Goal: Transaction & Acquisition: Download file/media

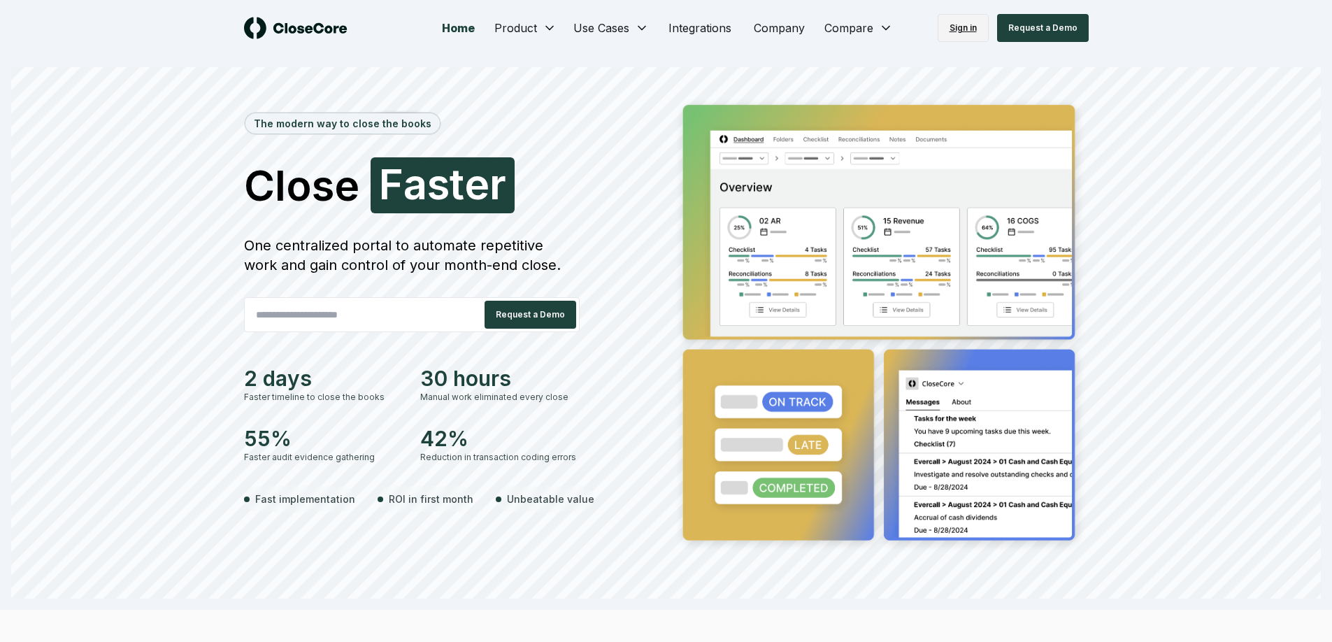
click at [960, 36] on link "Sign in" at bounding box center [962, 28] width 51 height 28
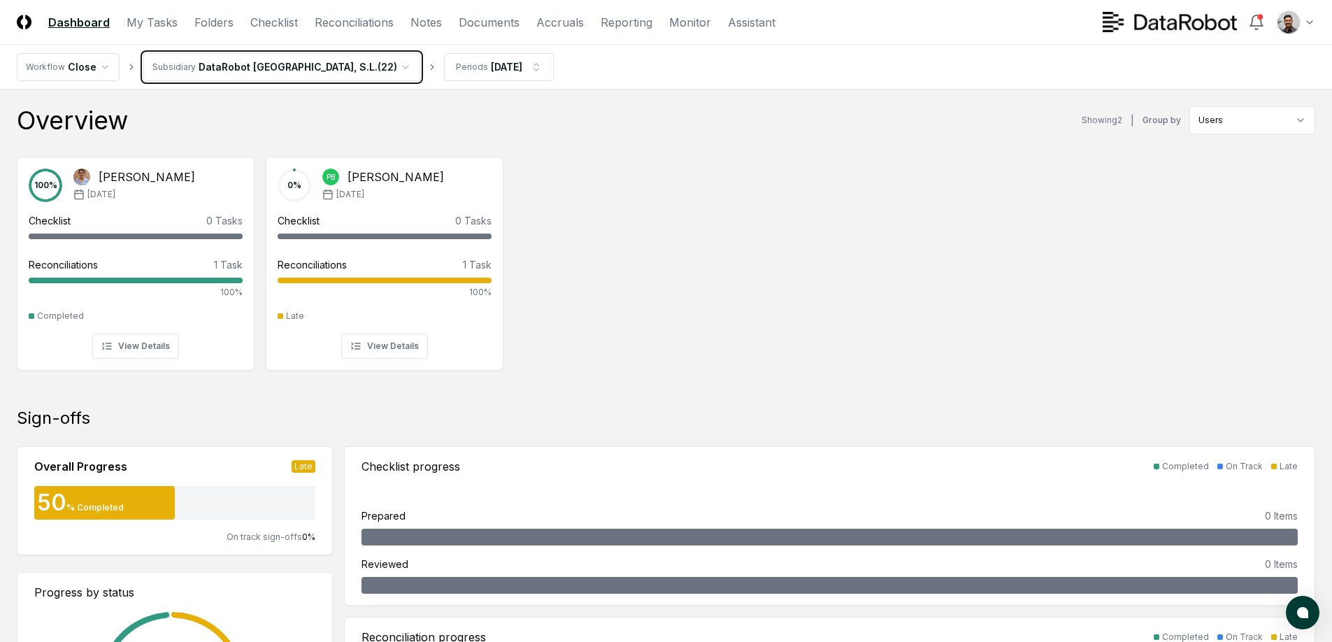
drag, startPoint x: 1018, startPoint y: 122, endPoint x: 1139, endPoint y: 48, distance: 141.8
click at [1208, 28] on img at bounding box center [1169, 22] width 134 height 20
click at [1318, 18] on header "CloseCore Dashboard My Tasks Folders Checklist Reconciliations Notes Documents …" at bounding box center [666, 22] width 1332 height 45
click at [1314, 19] on header "CloseCore Dashboard My Tasks Folders Checklist Reconciliations Notes Documents …" at bounding box center [666, 22] width 1332 height 45
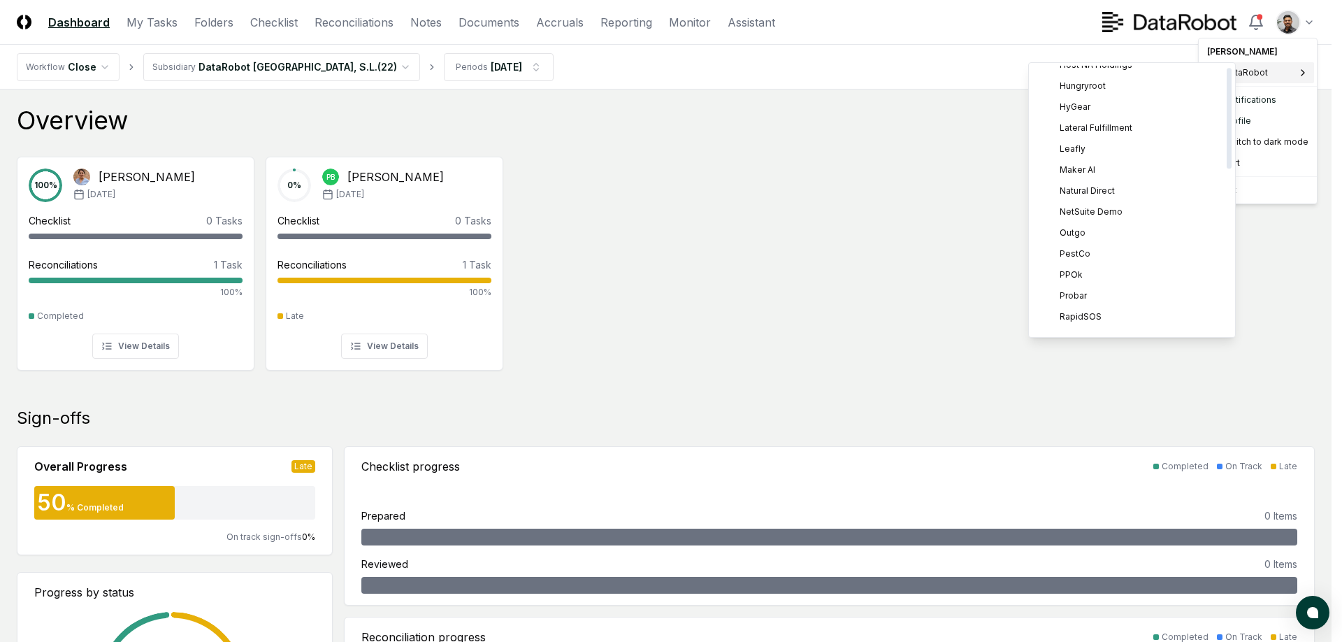
scroll to position [445, 0]
click at [1088, 317] on div "ZAGG" at bounding box center [1132, 323] width 201 height 21
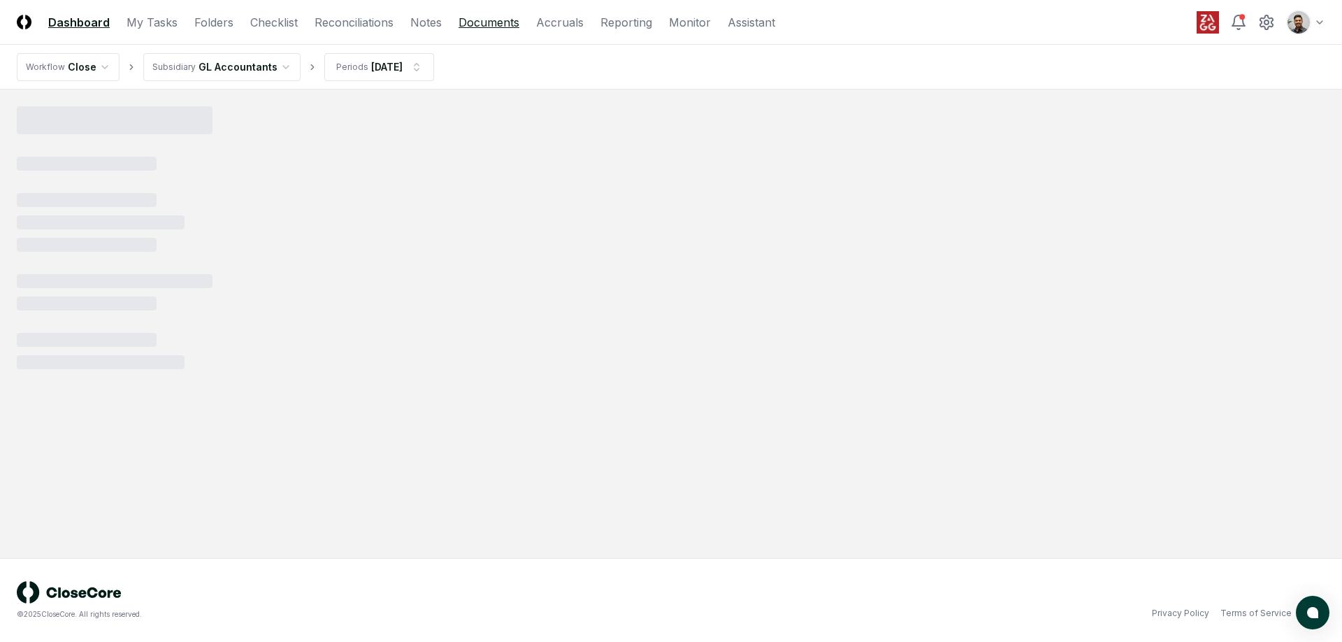
click at [485, 17] on link "Documents" at bounding box center [489, 22] width 61 height 17
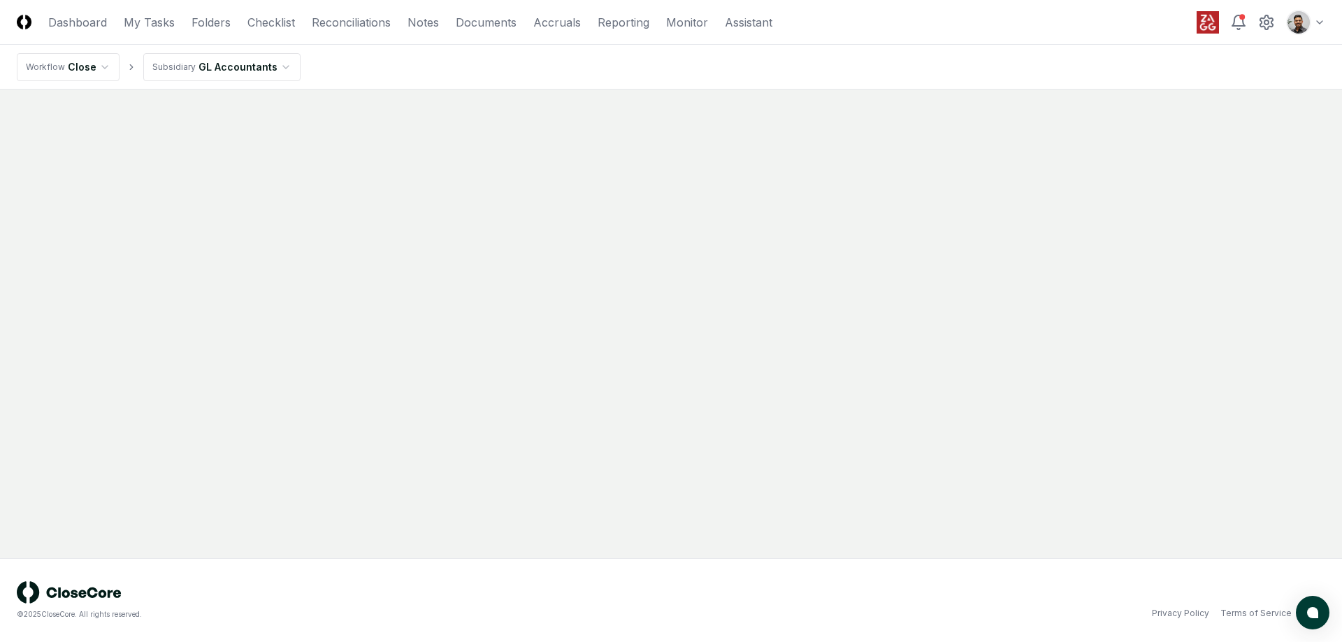
click at [248, 68] on html "CloseCore Dashboard My Tasks Folders Checklist Reconciliations Notes Documents …" at bounding box center [671, 321] width 1342 height 642
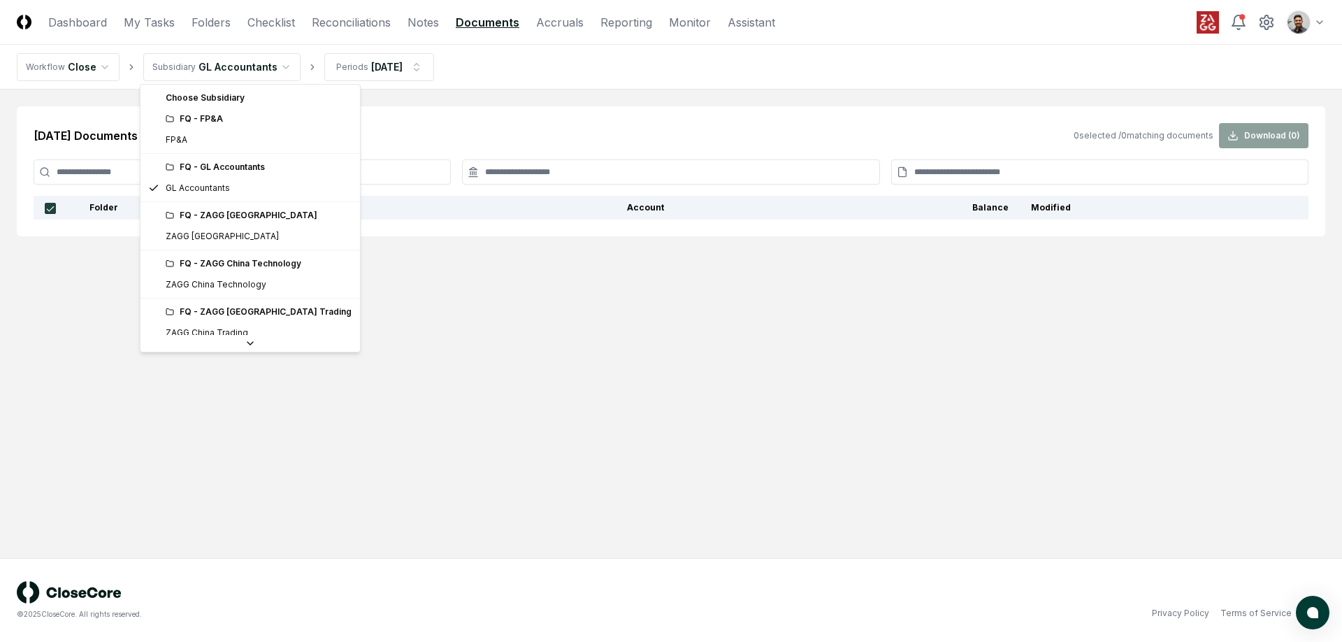
scroll to position [21, 0]
click at [255, 62] on html "CloseCore Dashboard My Tasks Folders Checklist Reconciliations Notes Documents …" at bounding box center [671, 321] width 1342 height 642
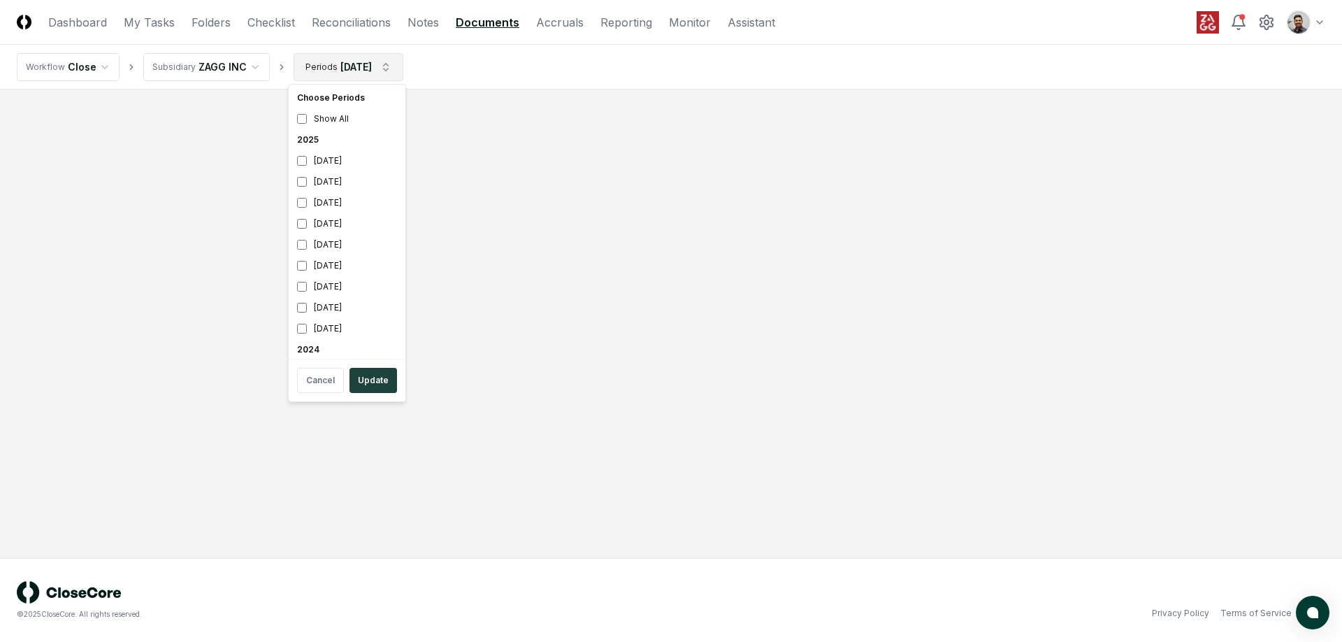
click at [357, 66] on html "CloseCore Dashboard My Tasks Folders Checklist Reconciliations Notes Documents …" at bounding box center [671, 321] width 1342 height 642
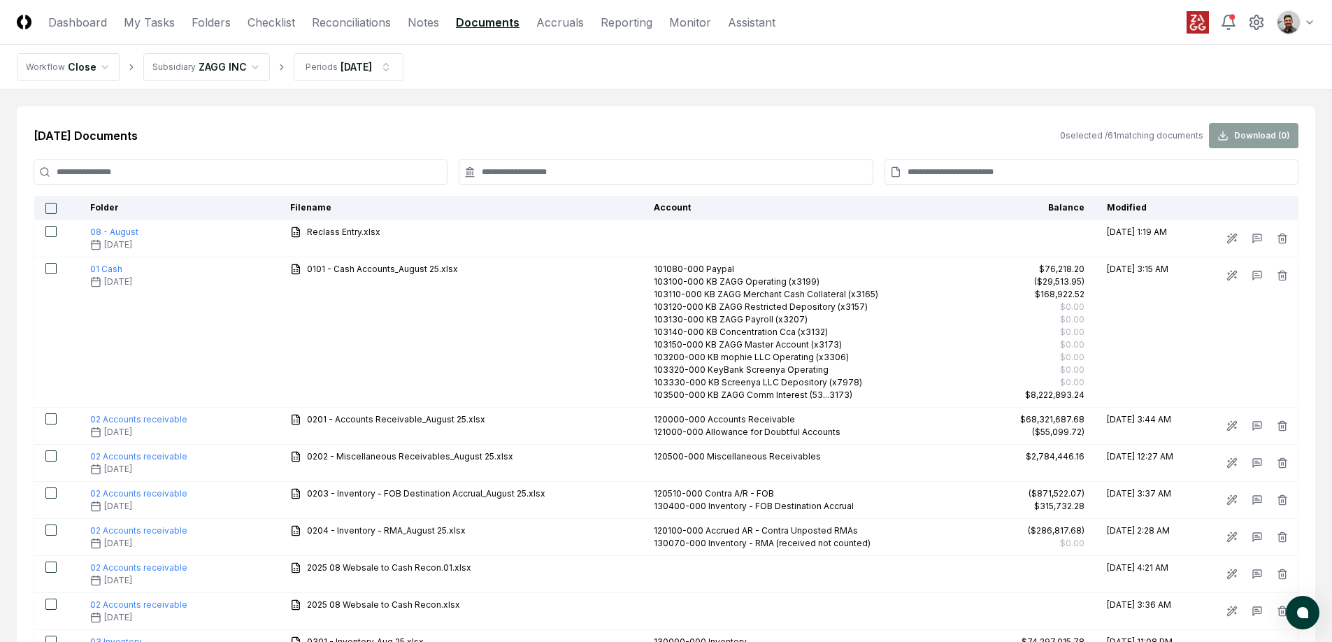
click at [394, 177] on input at bounding box center [241, 171] width 414 height 25
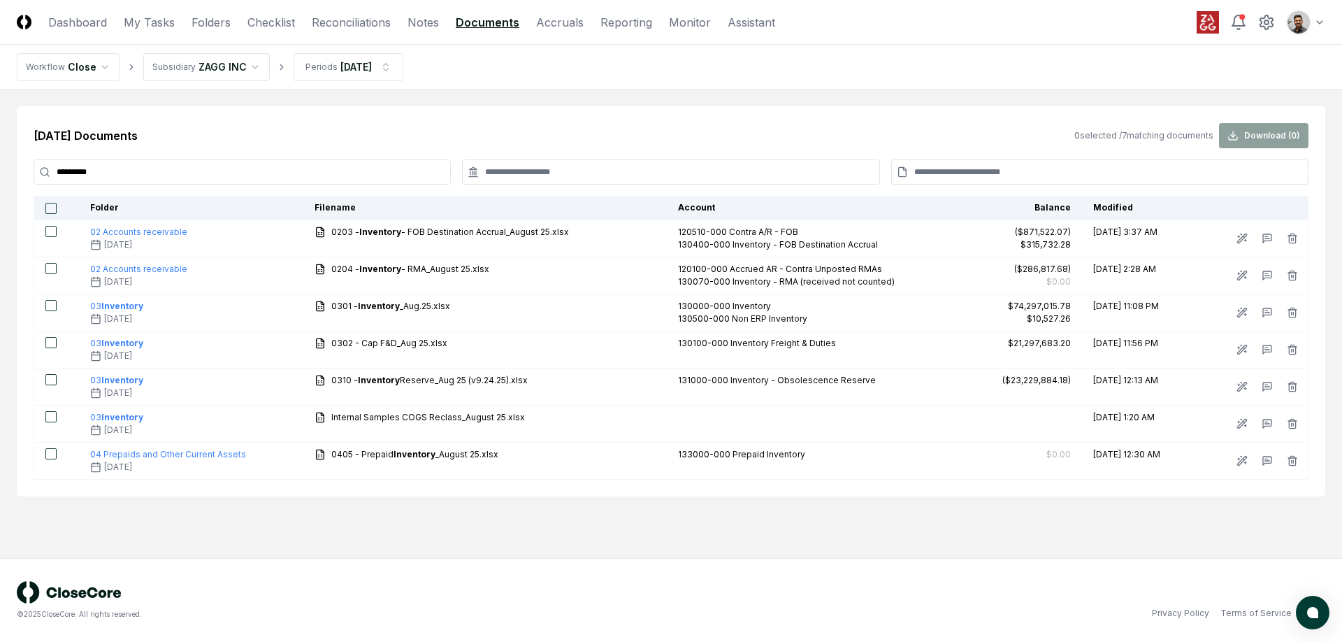
type input "*********"
click at [229, 63] on html "CloseCore Dashboard My Tasks Folders Checklist Reconciliations Notes Documents …" at bounding box center [671, 321] width 1342 height 642
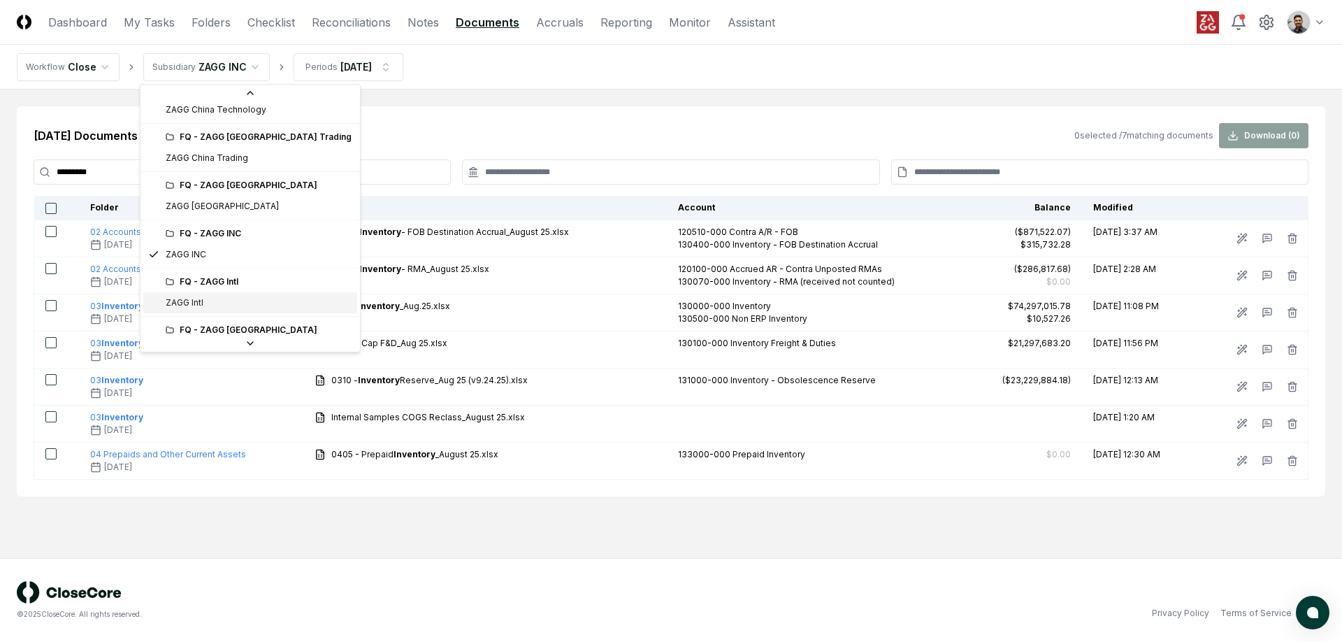
scroll to position [192, 0]
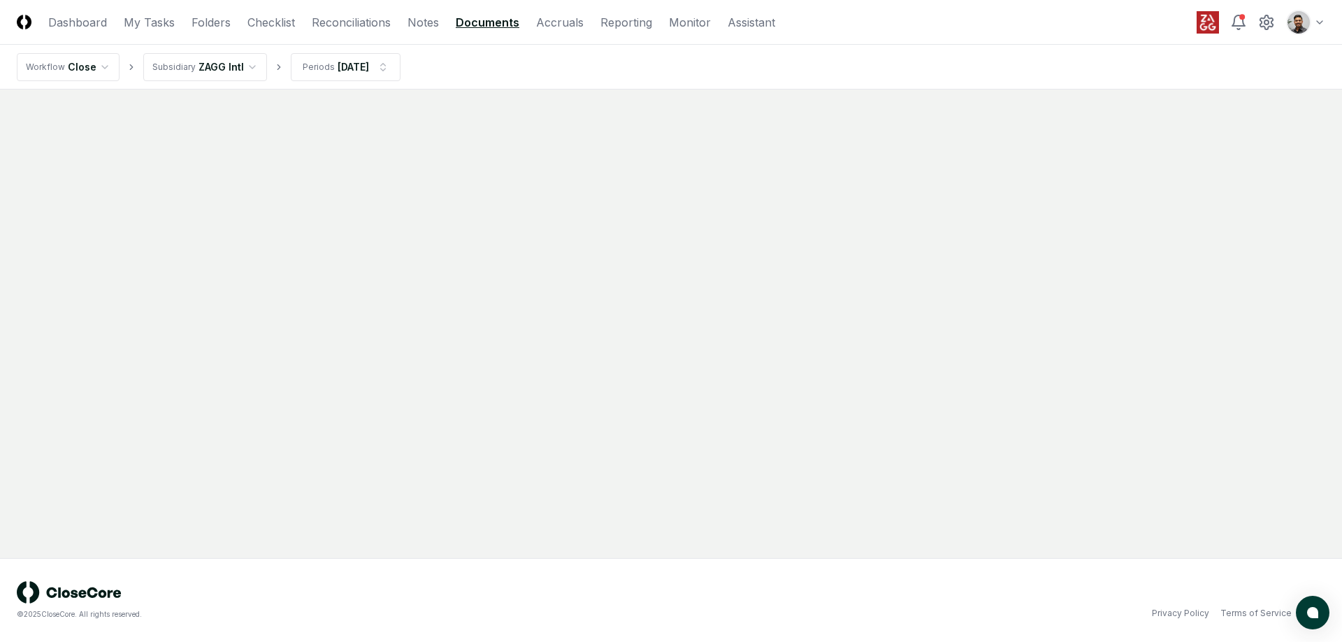
click at [253, 168] on main at bounding box center [671, 323] width 1342 height 468
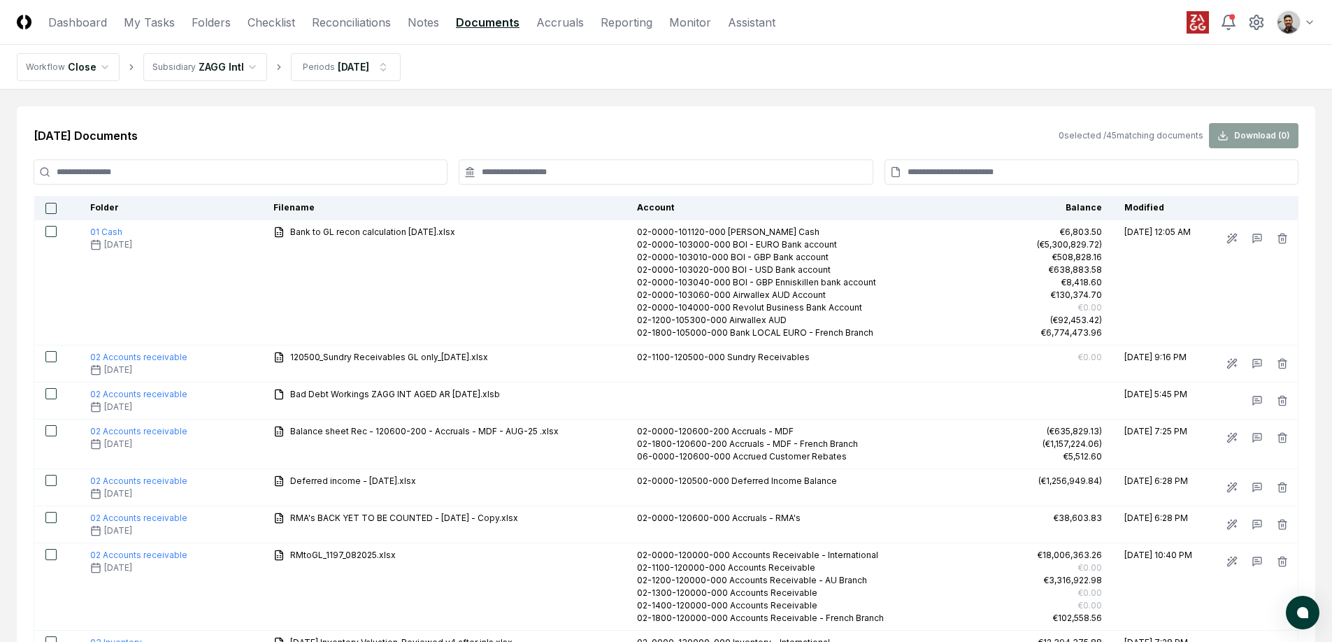
click at [256, 170] on input at bounding box center [241, 171] width 414 height 25
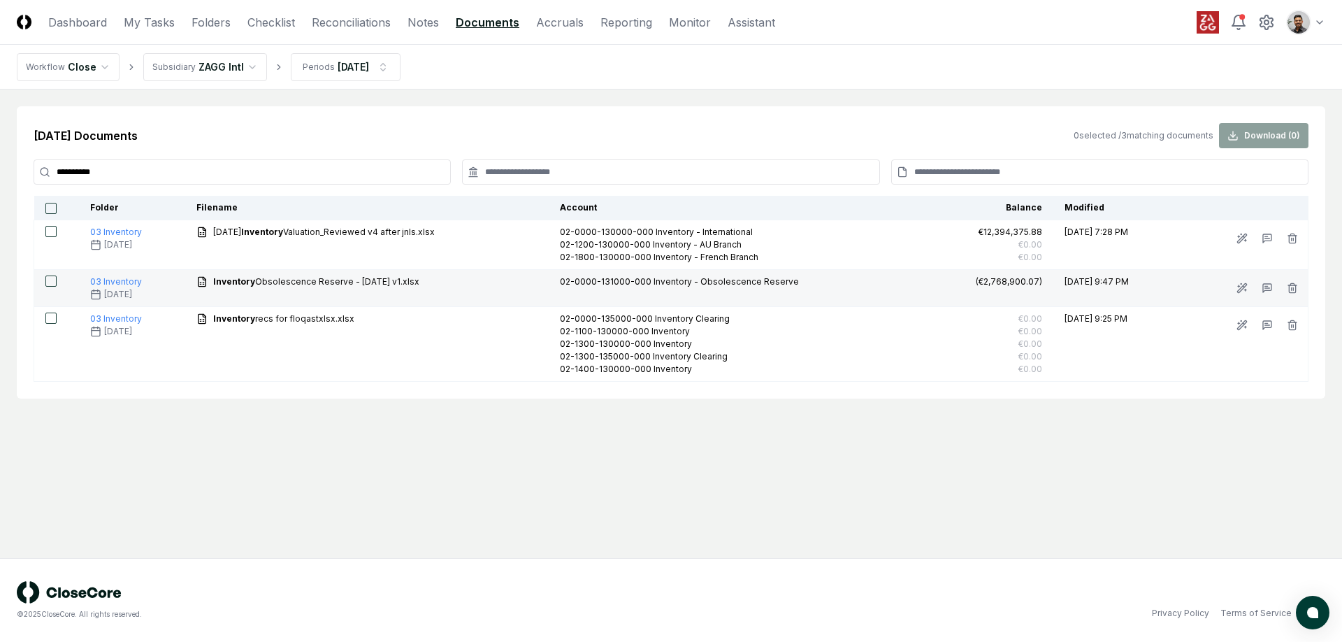
type input "*********"
click at [57, 281] on td at bounding box center [56, 288] width 45 height 37
click at [51, 281] on button "button" at bounding box center [50, 280] width 11 height 11
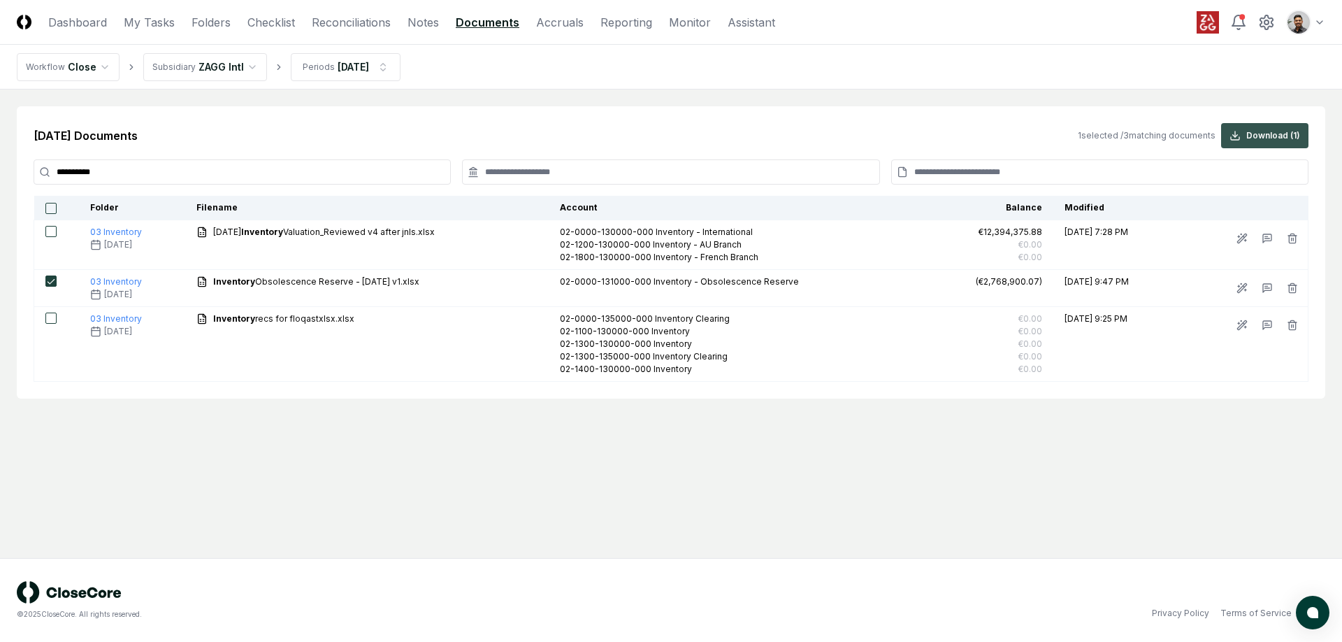
click at [1284, 136] on button "Download ( 1 )" at bounding box center [1264, 135] width 87 height 25
